Goal: Answer question/provide support

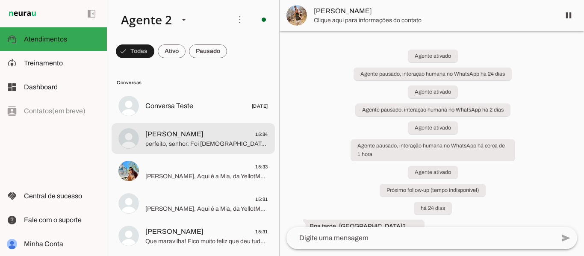
click at [206, 138] on span "[PERSON_NAME] 15:34" at bounding box center [206, 134] width 123 height 11
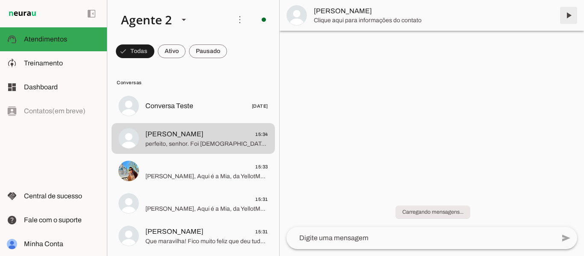
click at [569, 15] on span at bounding box center [568, 15] width 21 height 21
